Goal: Information Seeking & Learning: Find specific fact

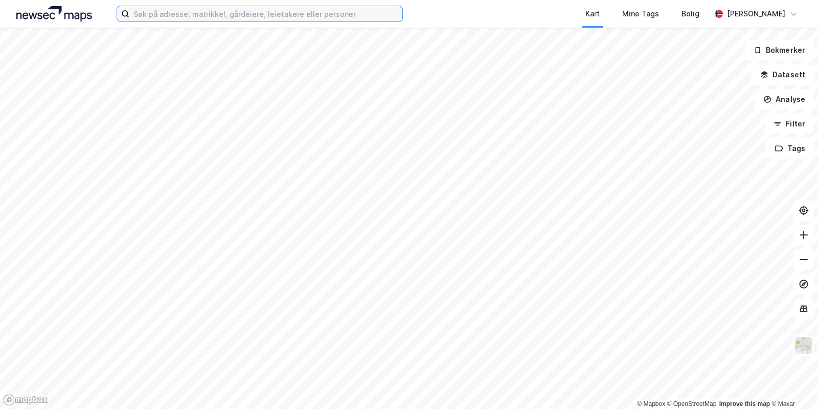
click at [248, 16] on input at bounding box center [265, 13] width 273 height 15
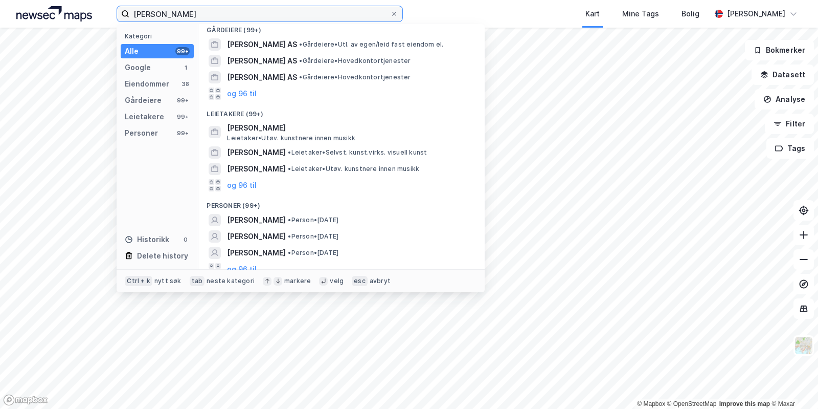
scroll to position [157, 0]
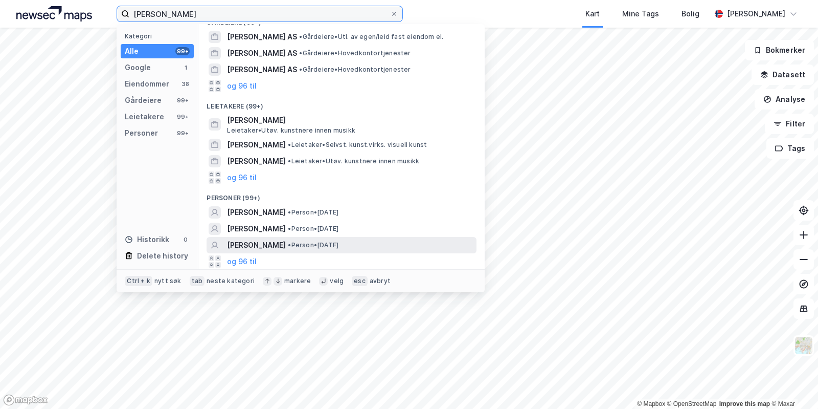
type input "[PERSON_NAME]"
click at [330, 244] on span "• Person • [DATE]" at bounding box center [313, 245] width 51 height 8
